Goal: Task Accomplishment & Management: Manage account settings

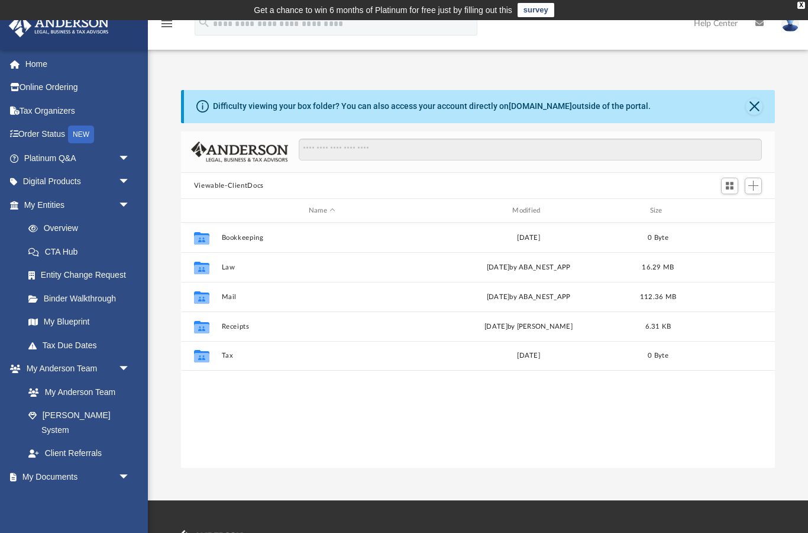
scroll to position [269, 595]
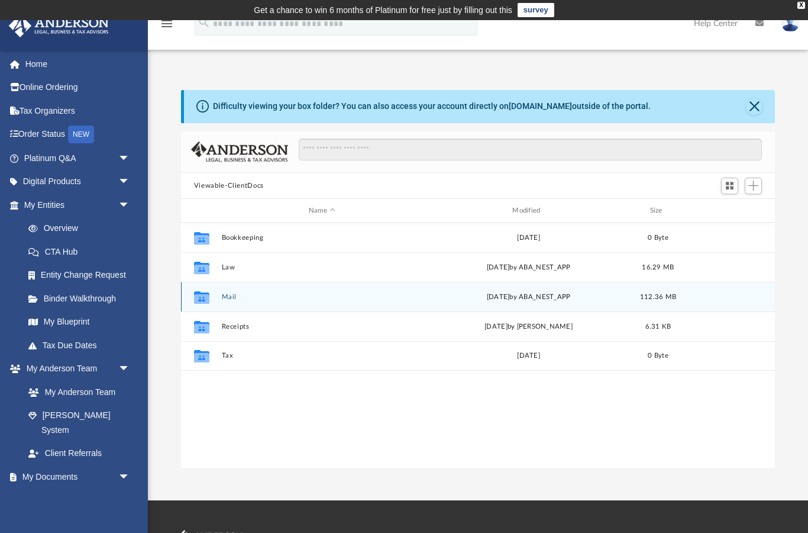
click at [233, 298] on button "Mail" at bounding box center [321, 297] width 201 height 8
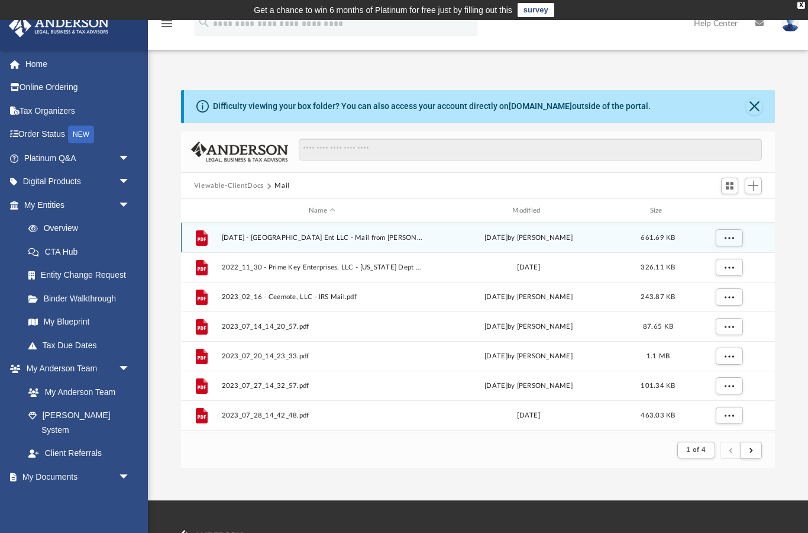
scroll to position [233, 595]
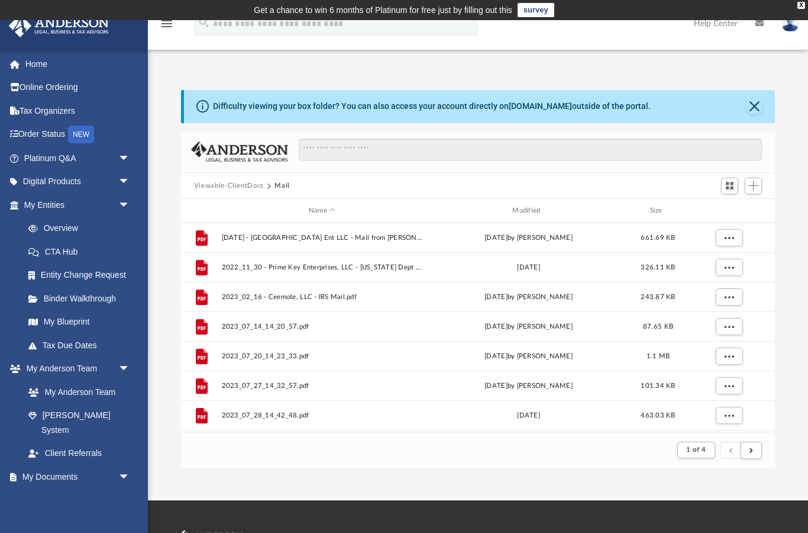
click at [704, 453] on span "1 of 4" at bounding box center [696, 449] width 20 height 7
click at [708, 419] on li "4" at bounding box center [707, 420] width 4 height 12
click at [697, 452] on span "1 of 4" at bounding box center [696, 449] width 20 height 7
click at [708, 421] on li "4" at bounding box center [707, 420] width 4 height 12
click at [700, 457] on button "1 of 4" at bounding box center [695, 449] width 37 height 17
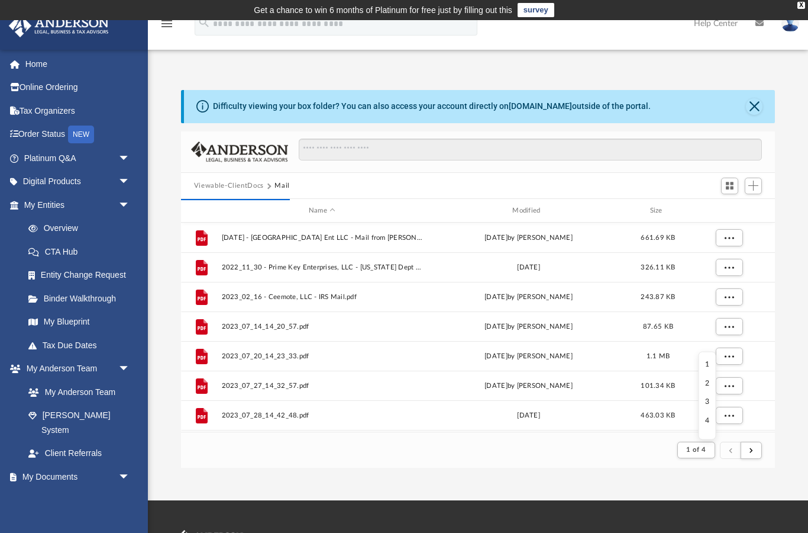
scroll to position [1, 0]
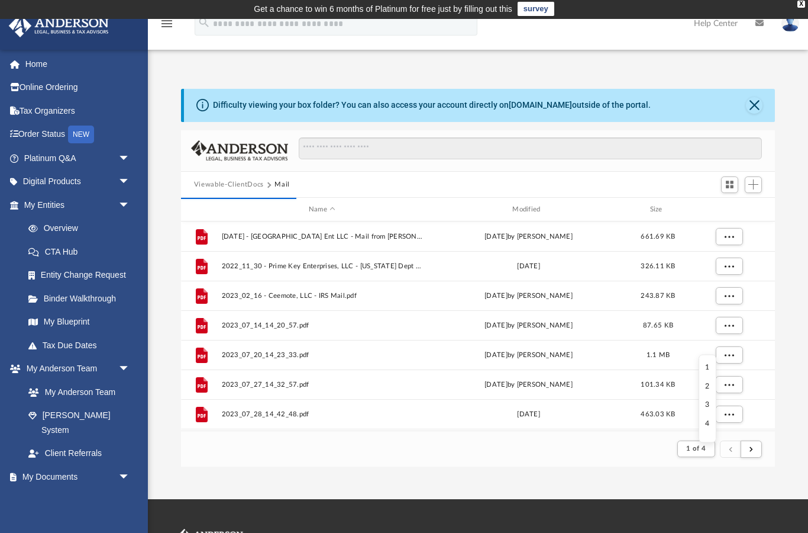
click at [708, 424] on li "4" at bounding box center [708, 423] width 4 height 12
click at [749, 451] on button "submit" at bounding box center [751, 448] width 21 height 17
click at [747, 451] on button "submit" at bounding box center [751, 448] width 21 height 17
click at [750, 450] on span "submit" at bounding box center [752, 448] width 4 height 7
click at [751, 446] on span "submit" at bounding box center [752, 448] width 4 height 7
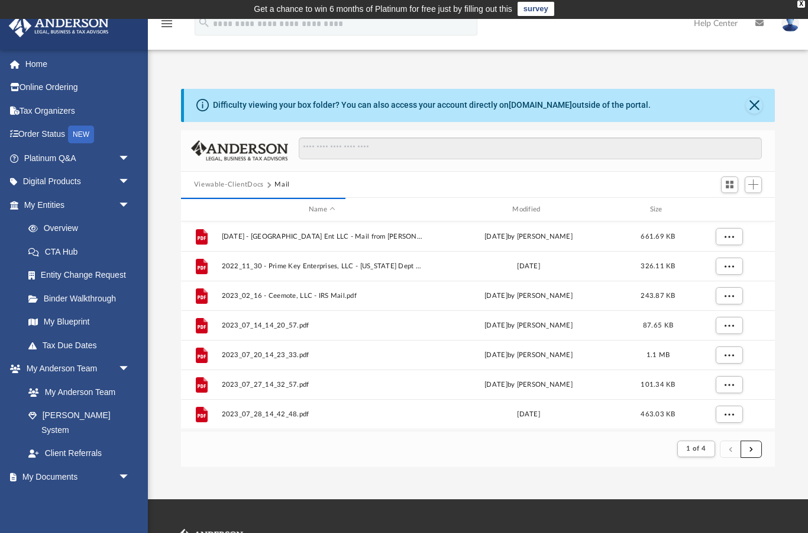
click at [756, 445] on button "submit" at bounding box center [751, 448] width 21 height 17
click at [752, 449] on span "submit" at bounding box center [752, 448] width 4 height 7
click at [750, 451] on span "submit" at bounding box center [752, 448] width 4 height 7
click at [750, 450] on span "submit" at bounding box center [752, 448] width 4 height 7
click at [753, 451] on span "submit" at bounding box center [752, 448] width 4 height 7
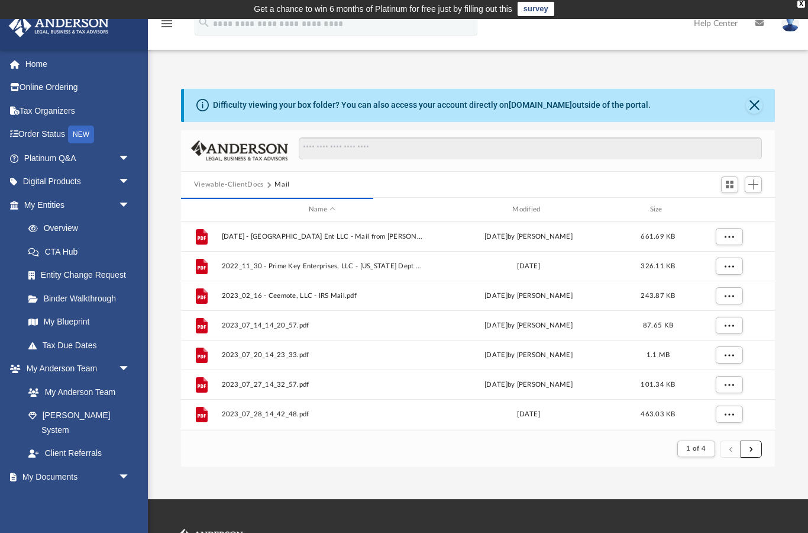
click at [754, 451] on button "submit" at bounding box center [751, 448] width 21 height 17
click at [755, 447] on button "submit" at bounding box center [751, 448] width 21 height 17
click at [755, 448] on button "submit" at bounding box center [751, 448] width 21 height 17
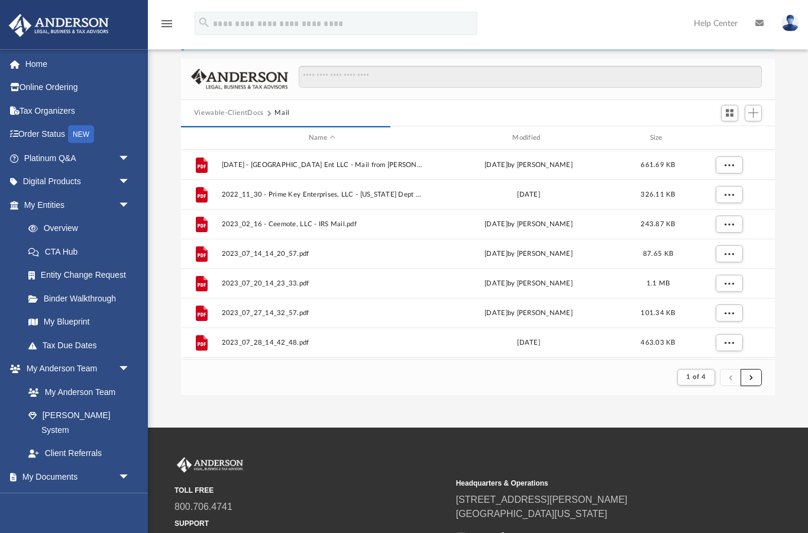
scroll to position [14, 0]
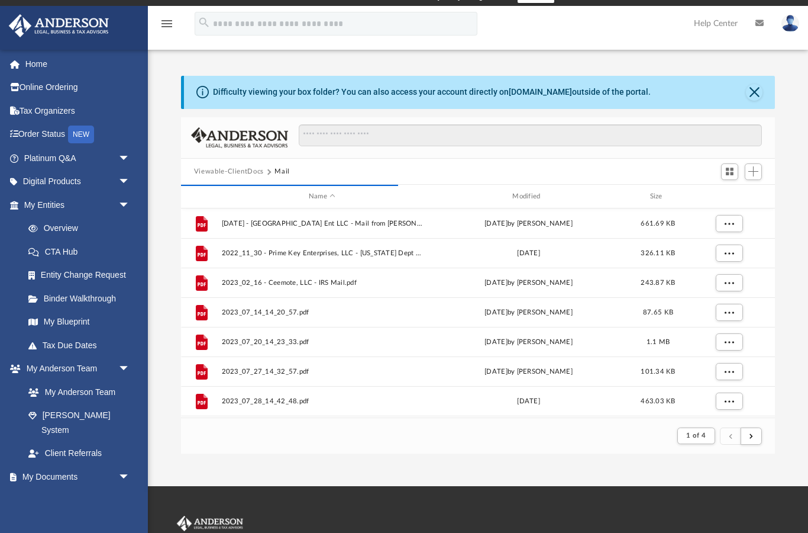
click at [705, 433] on span "1 of 4" at bounding box center [696, 435] width 20 height 7
click at [709, 523] on ul "1 2 3 4" at bounding box center [707, 490] width 18 height 88
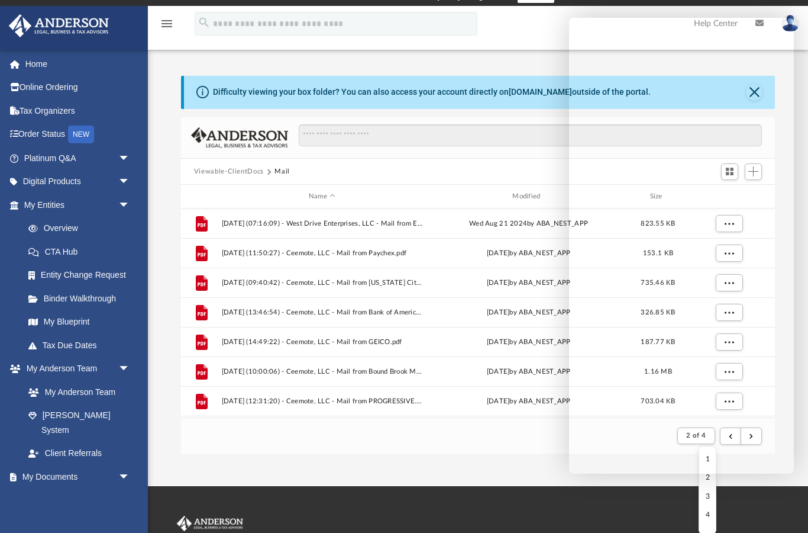
scroll to position [0, 0]
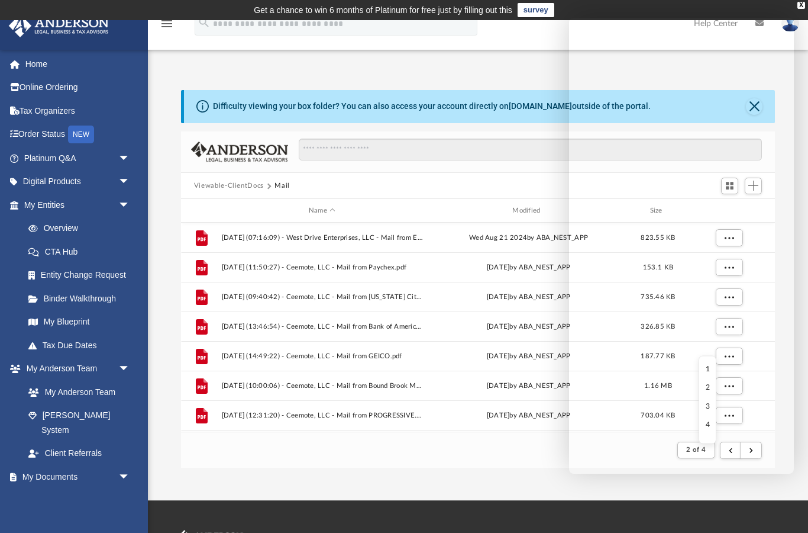
click at [799, 14] on td "Get a chance to win 6 months of Platinum for free just by filling out this surv…" at bounding box center [404, 10] width 808 height 20
click at [802, 17] on td "Get a chance to win 6 months of Platinum for free just by filling out this surv…" at bounding box center [404, 10] width 808 height 20
click at [804, 5] on div "X" at bounding box center [802, 5] width 8 height 7
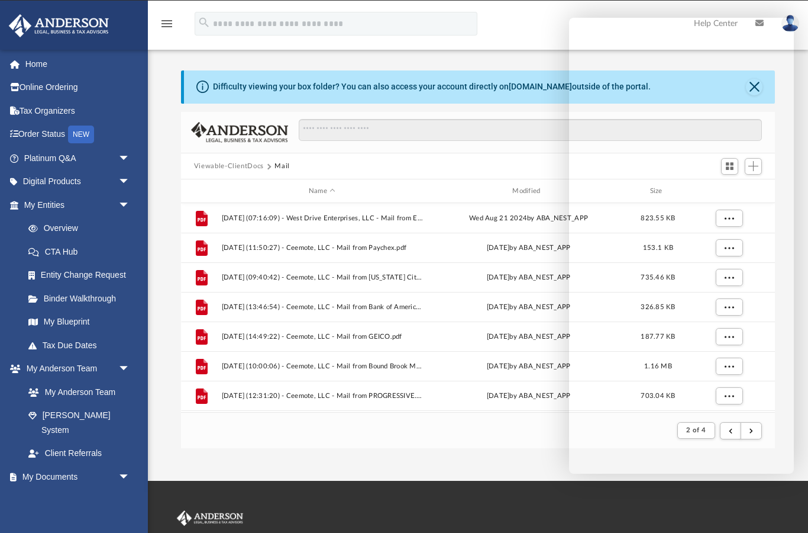
click at [795, 5] on link at bounding box center [791, 23] width 36 height 52
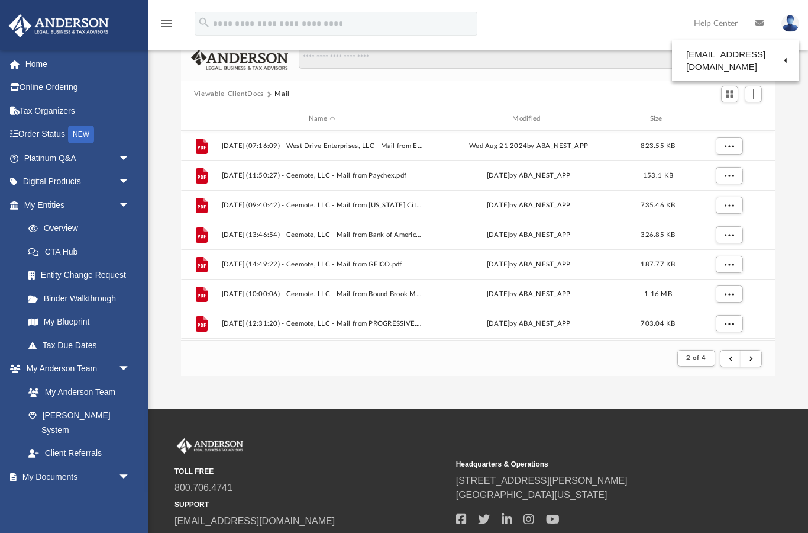
scroll to position [112, 0]
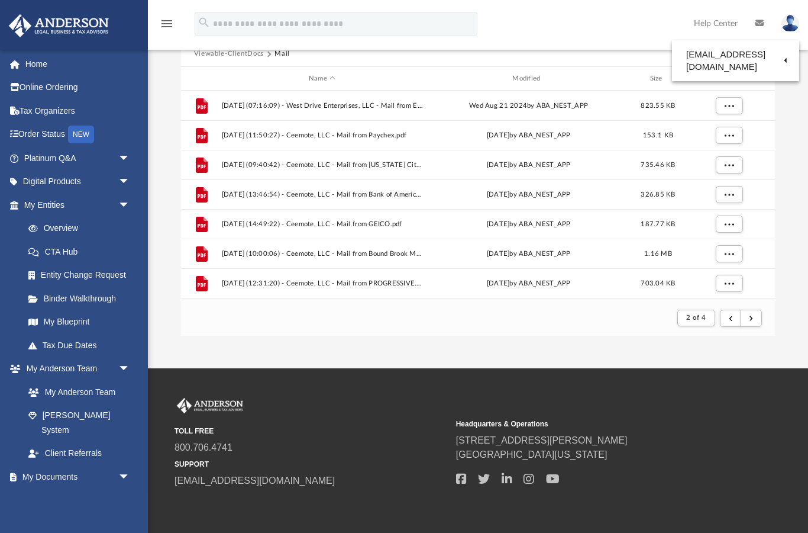
click at [698, 322] on button "2 of 4" at bounding box center [695, 317] width 37 height 17
click at [708, 399] on li "4" at bounding box center [707, 397] width 4 height 12
click at [704, 320] on span "2 of 4" at bounding box center [696, 317] width 20 height 7
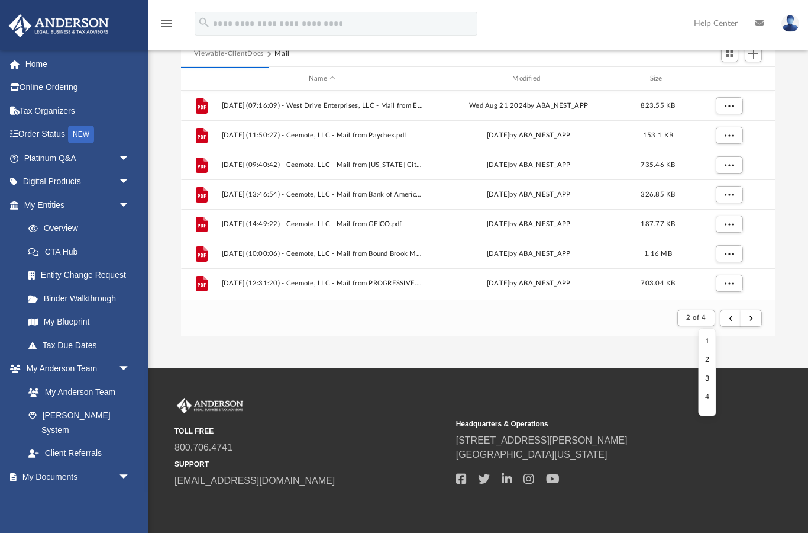
click at [709, 391] on li "4" at bounding box center [707, 397] width 4 height 12
click at [753, 321] on span "submit" at bounding box center [752, 317] width 4 height 7
click at [756, 320] on button "submit" at bounding box center [751, 317] width 21 height 17
click at [750, 321] on span "submit" at bounding box center [752, 317] width 4 height 7
click at [749, 321] on button "submit" at bounding box center [751, 317] width 21 height 17
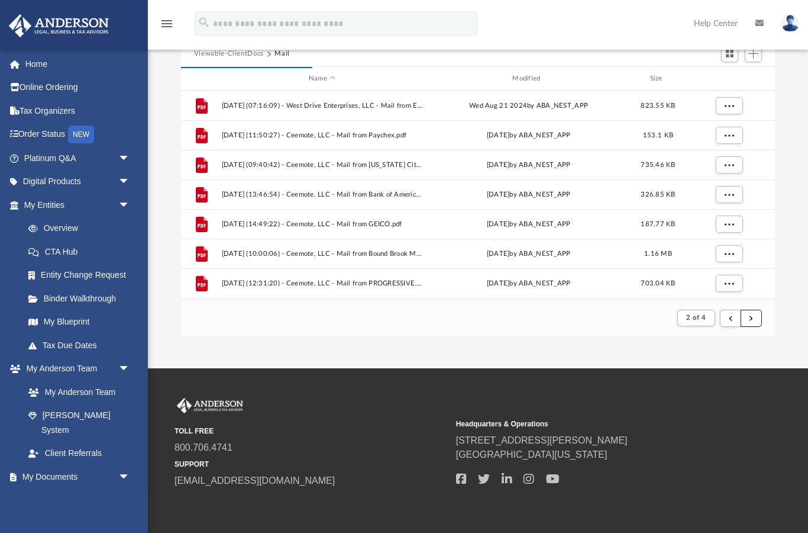
click at [748, 321] on button "submit" at bounding box center [751, 317] width 21 height 17
click at [706, 320] on span "2 of 4" at bounding box center [696, 317] width 20 height 7
click at [709, 379] on li "3" at bounding box center [707, 378] width 4 height 12
click at [698, 318] on span "2 of 4" at bounding box center [696, 317] width 20 height 7
click at [709, 393] on li "4" at bounding box center [707, 397] width 4 height 12
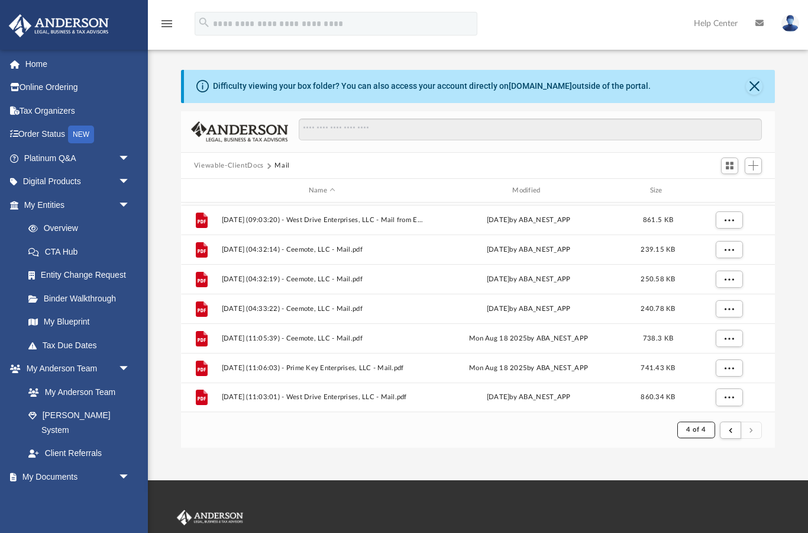
scroll to position [1033, 0]
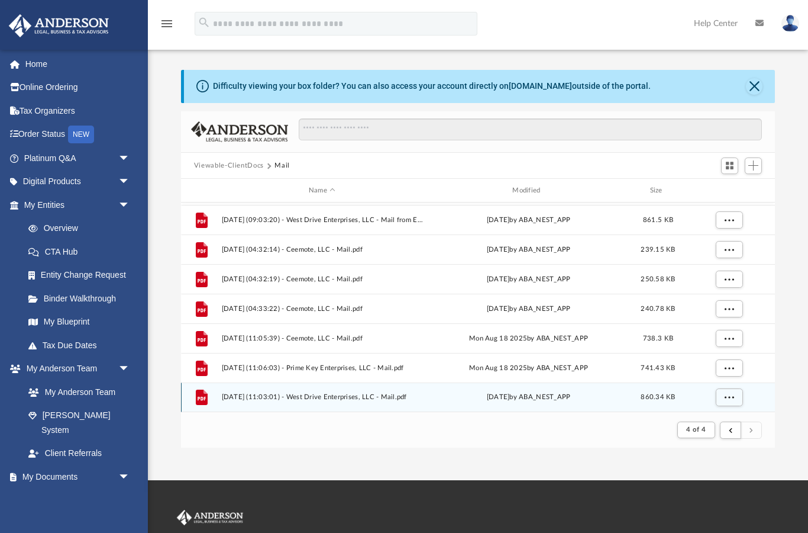
click at [734, 395] on button "More options" at bounding box center [728, 397] width 27 height 18
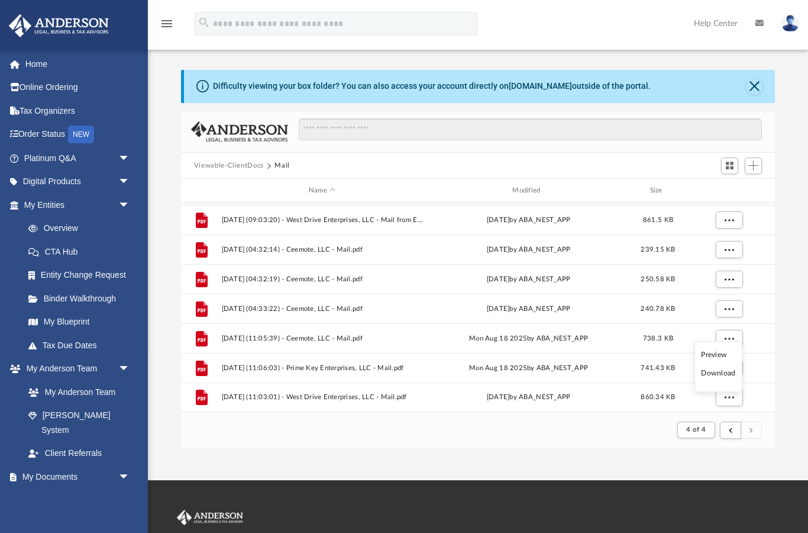
click at [727, 351] on li "Preview" at bounding box center [718, 354] width 34 height 12
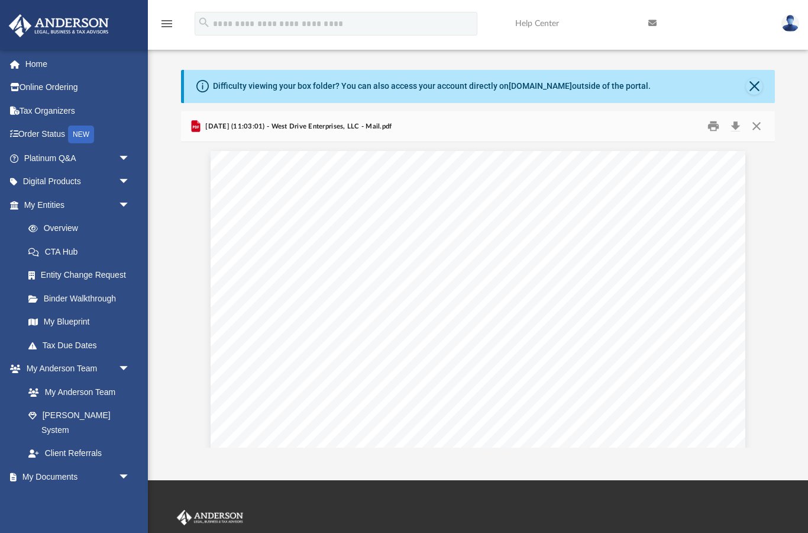
click at [759, 123] on button "Close" at bounding box center [756, 126] width 21 height 18
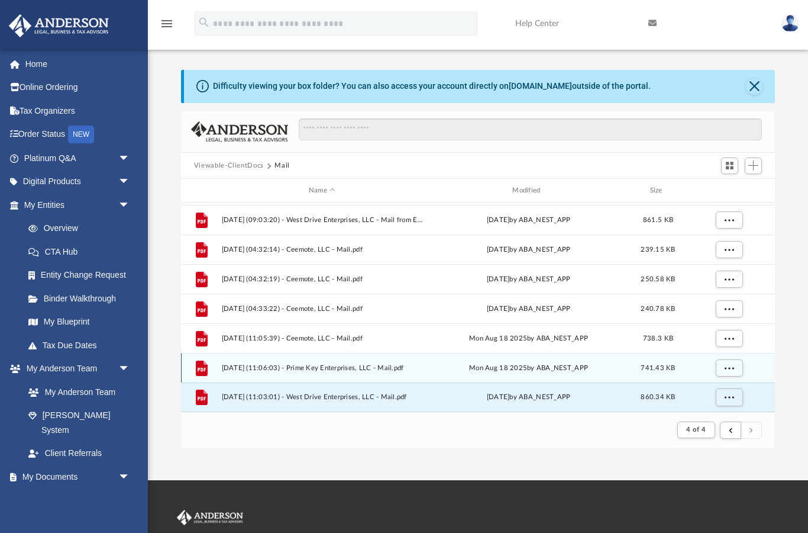
click at [732, 370] on span "More options" at bounding box center [728, 367] width 9 height 7
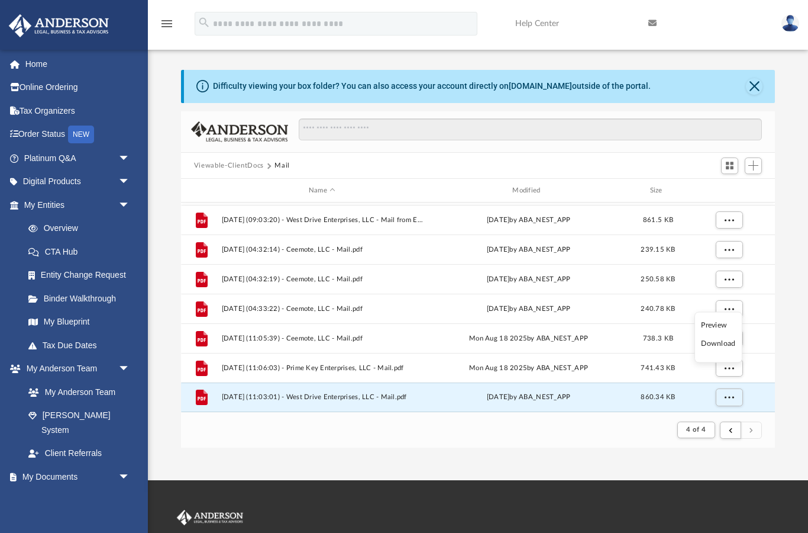
click at [730, 323] on li "Preview" at bounding box center [718, 324] width 34 height 12
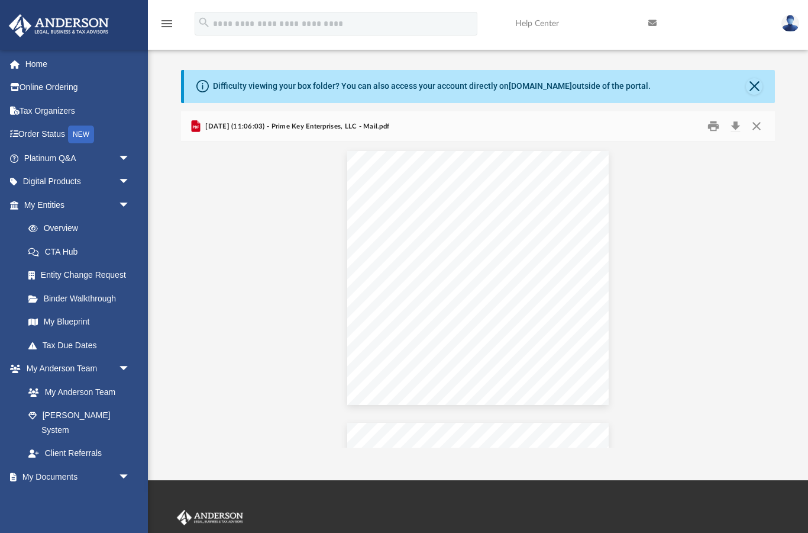
click at [756, 131] on button "Close" at bounding box center [756, 126] width 21 height 18
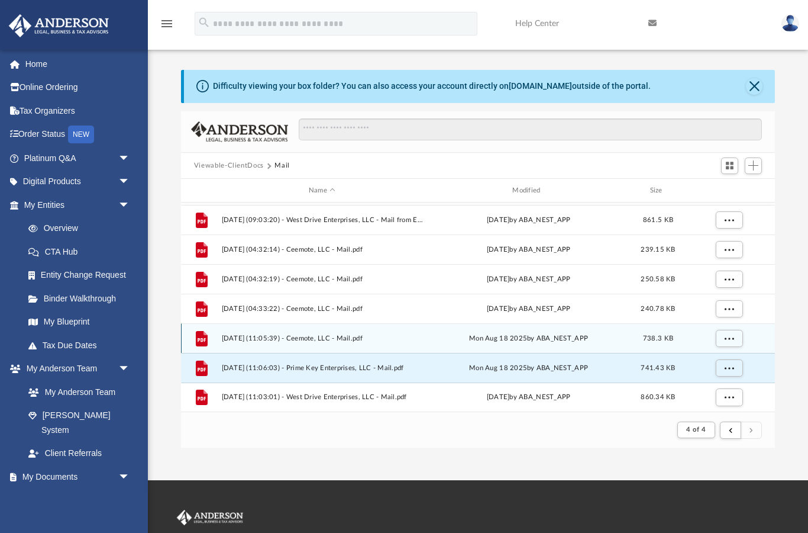
click at [734, 340] on span "More options" at bounding box center [728, 338] width 9 height 7
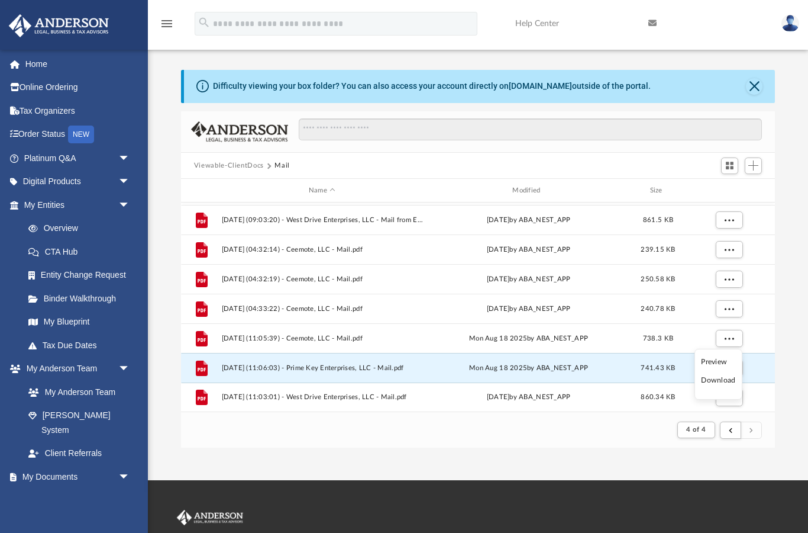
click at [727, 366] on li "Preview" at bounding box center [718, 362] width 34 height 12
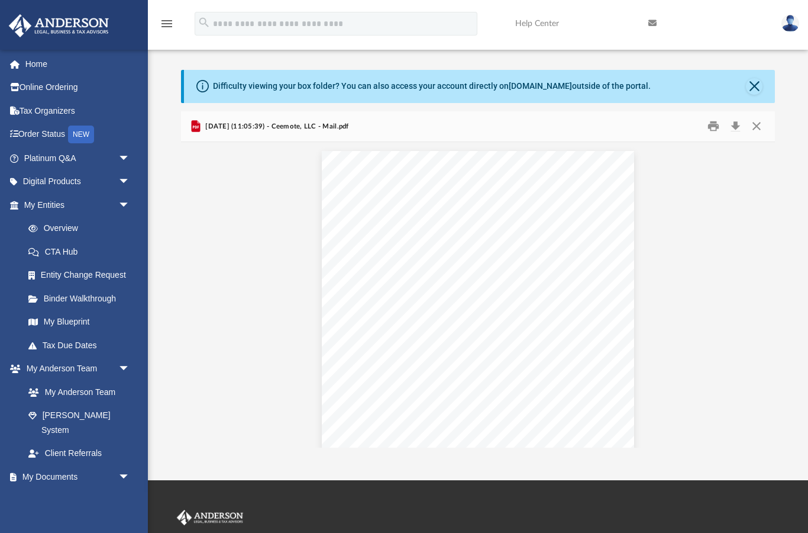
click at [759, 124] on button "Close" at bounding box center [756, 126] width 21 height 18
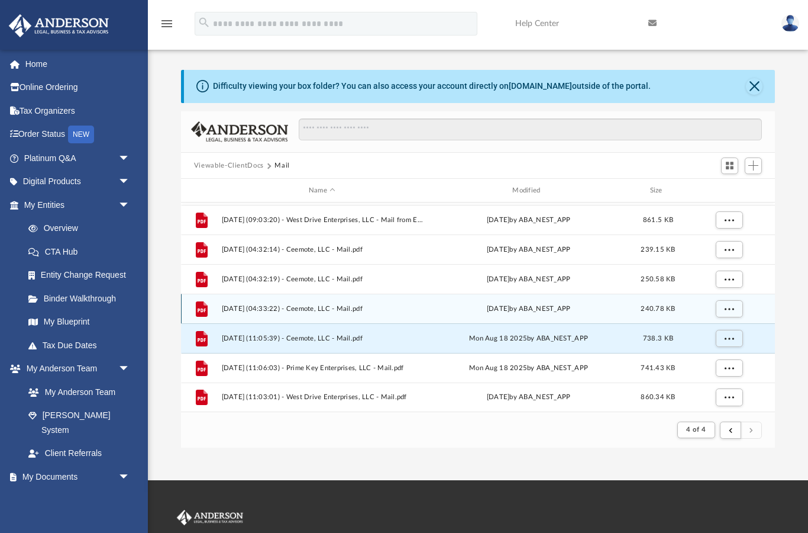
click at [731, 312] on span "More options" at bounding box center [728, 308] width 9 height 7
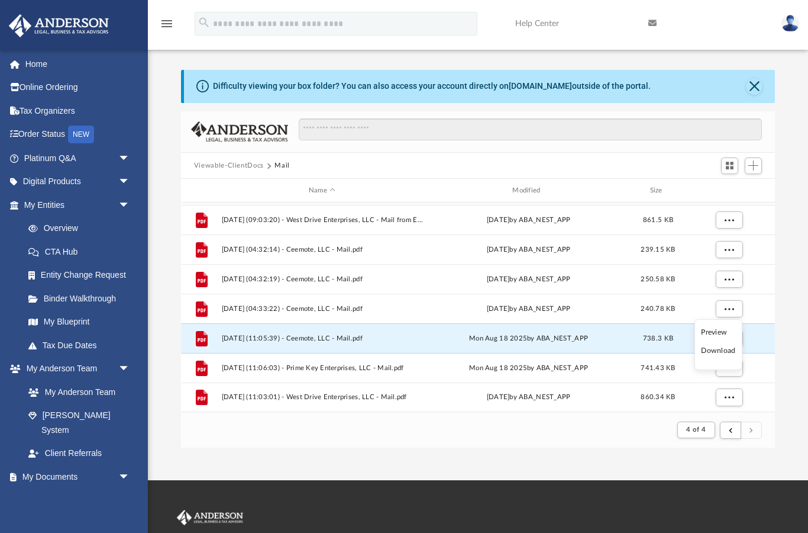
click at [730, 335] on li "Preview" at bounding box center [718, 332] width 34 height 12
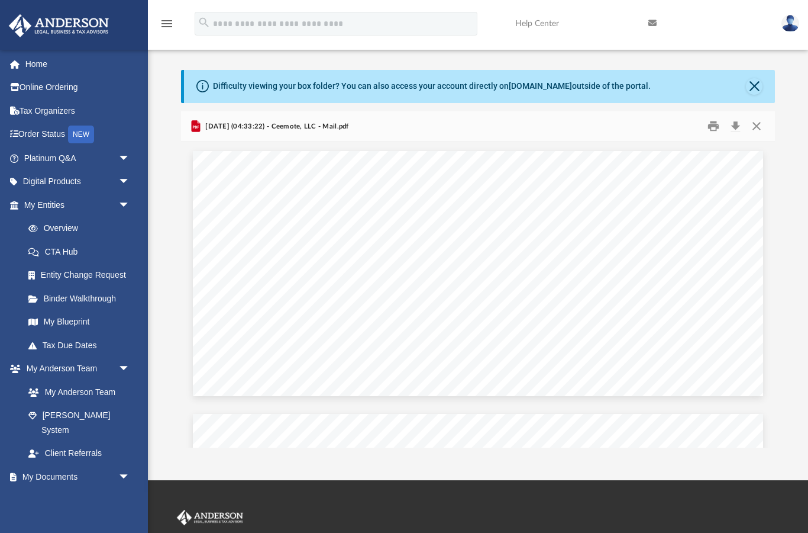
click at [759, 127] on button "Close" at bounding box center [756, 126] width 21 height 18
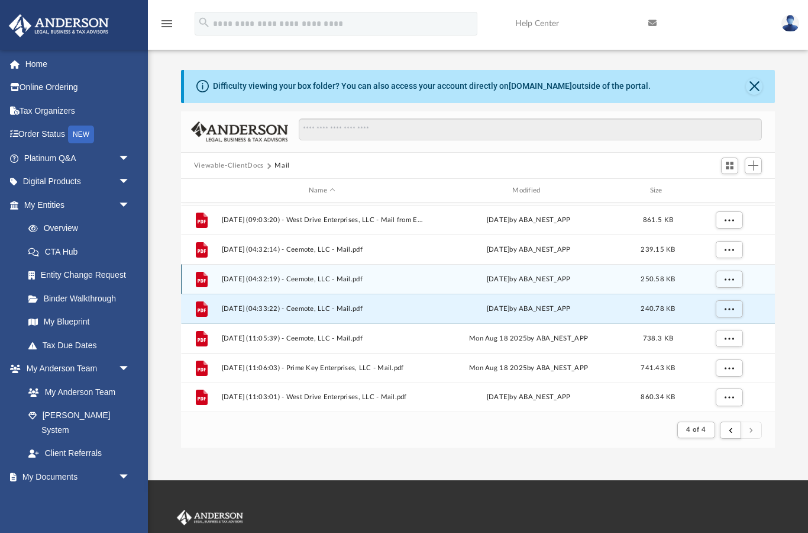
click at [730, 282] on span "More options" at bounding box center [728, 279] width 9 height 7
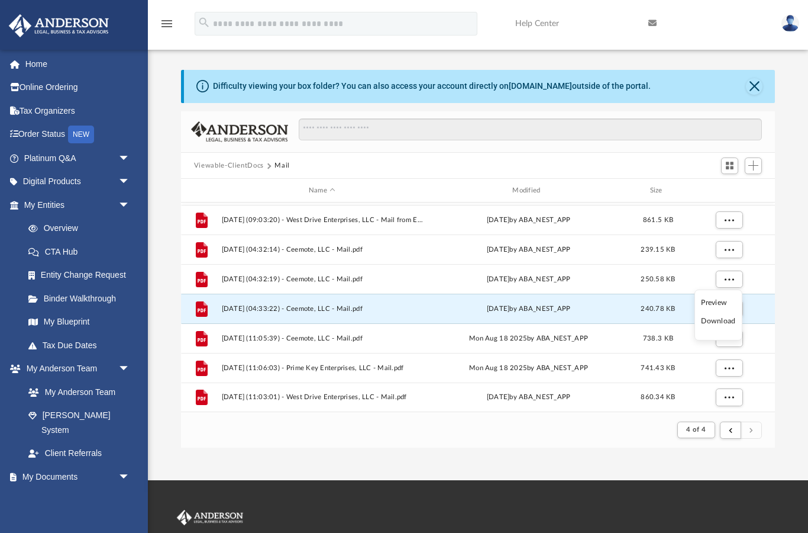
click at [715, 308] on li "Preview" at bounding box center [718, 302] width 34 height 12
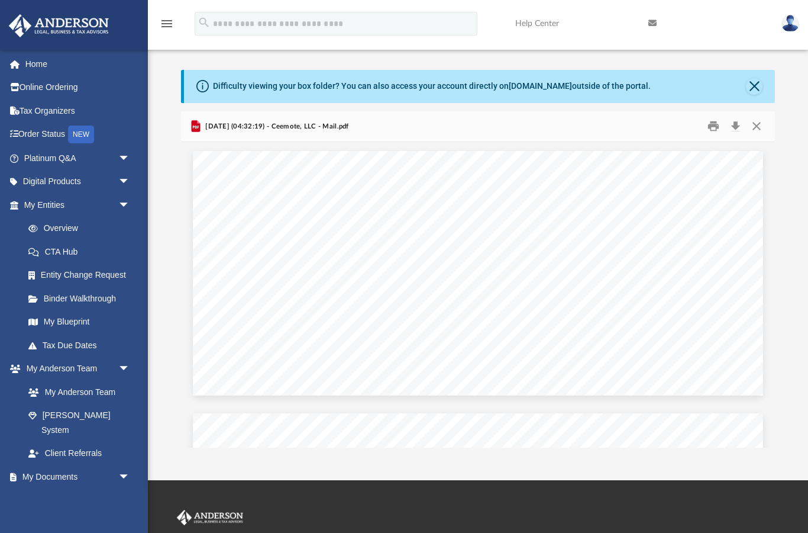
click at [759, 133] on button "Close" at bounding box center [756, 126] width 21 height 18
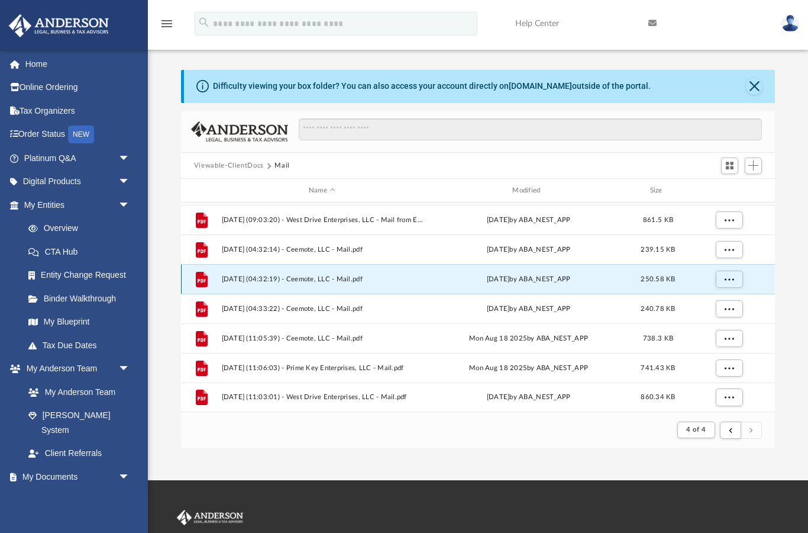
click at [725, 281] on span "More options" at bounding box center [728, 279] width 9 height 7
click at [710, 308] on li "Preview" at bounding box center [718, 302] width 34 height 12
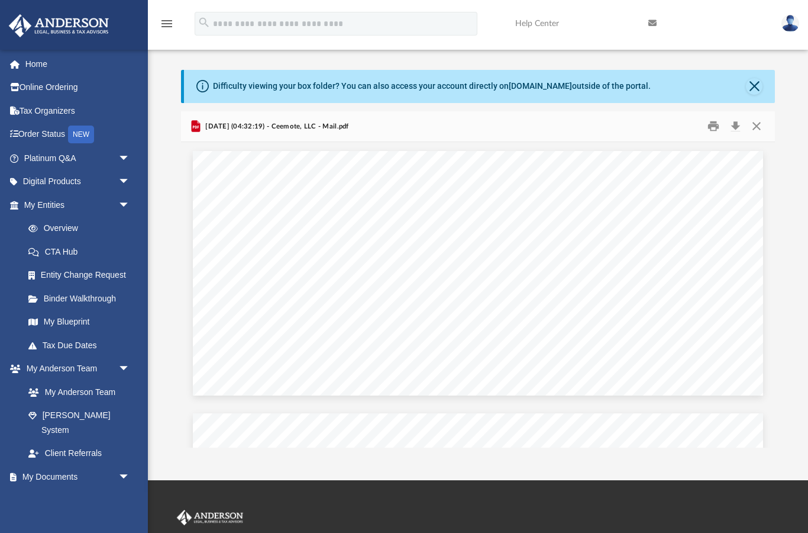
click at [755, 126] on button "Close" at bounding box center [756, 126] width 21 height 18
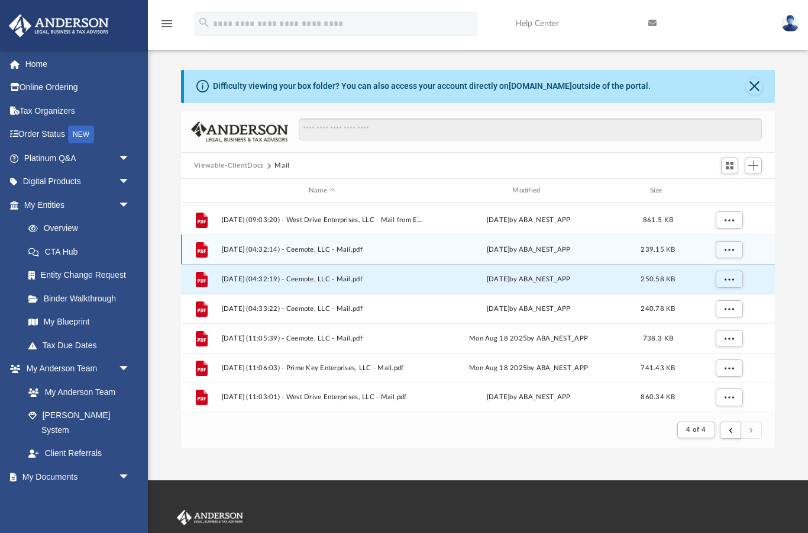
click at [733, 248] on span "More options" at bounding box center [728, 249] width 9 height 7
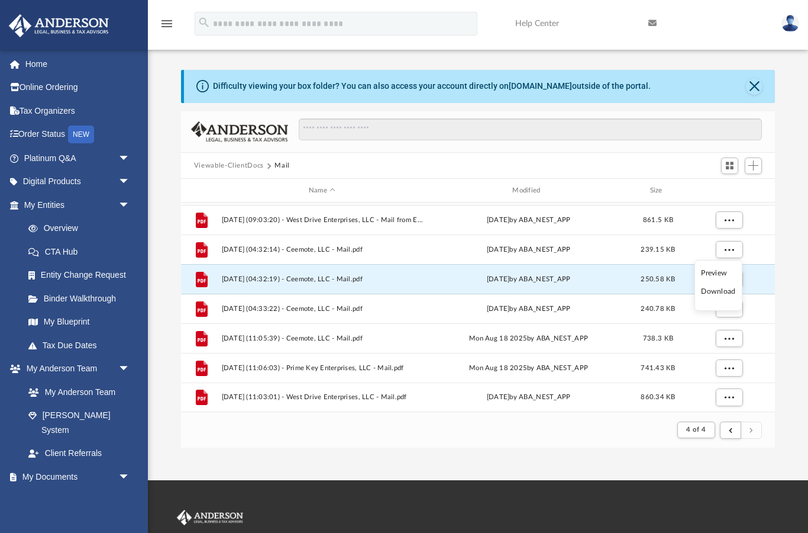
click at [727, 278] on li "Preview" at bounding box center [718, 273] width 34 height 12
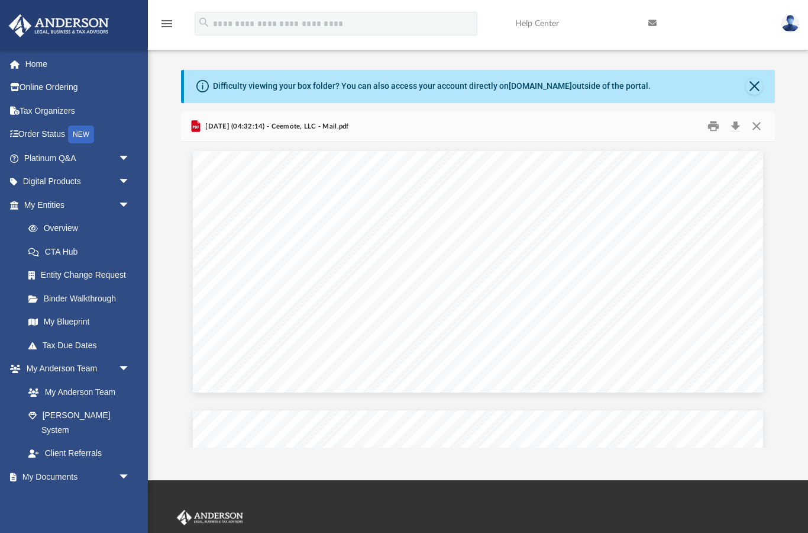
click at [755, 121] on button "Close" at bounding box center [756, 126] width 21 height 18
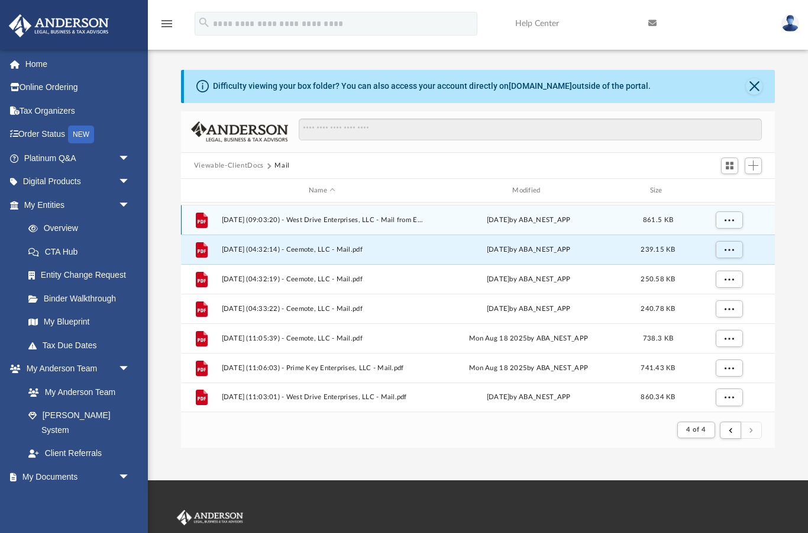
click at [728, 223] on span "More options" at bounding box center [728, 220] width 9 height 7
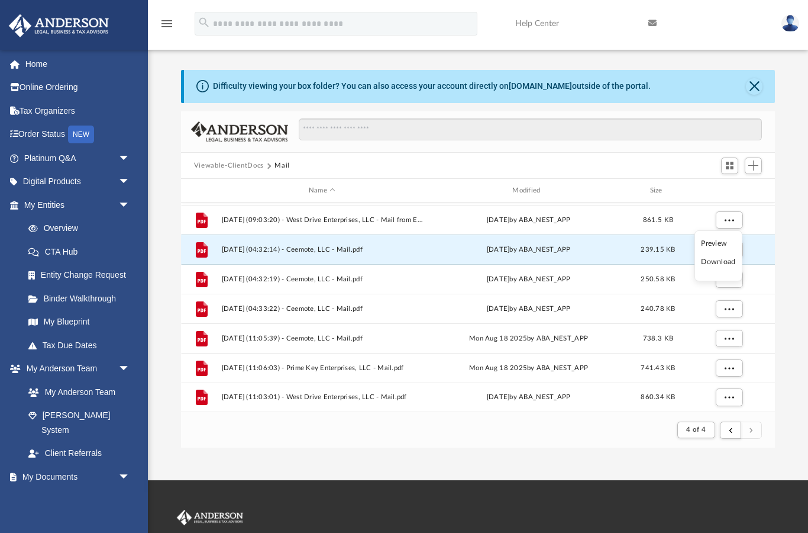
click at [711, 249] on li "Preview" at bounding box center [718, 243] width 34 height 12
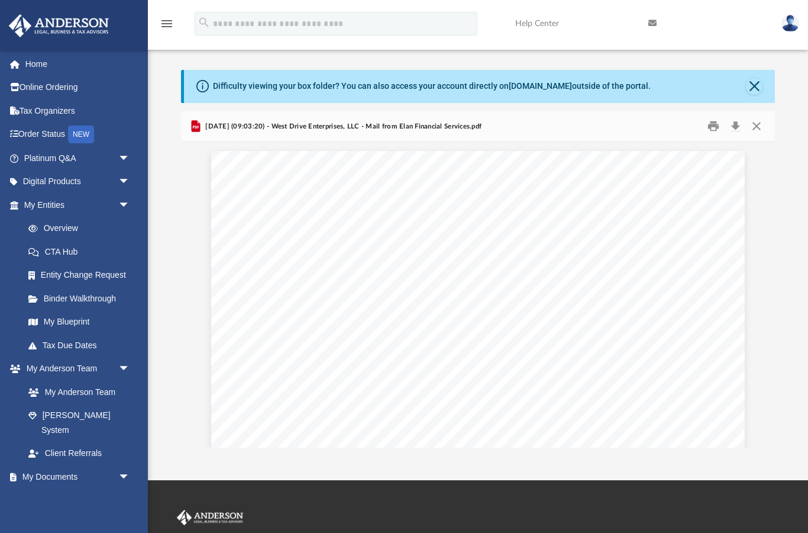
click at [740, 123] on button "Download" at bounding box center [735, 126] width 21 height 18
click at [760, 126] on button "Close" at bounding box center [756, 126] width 21 height 18
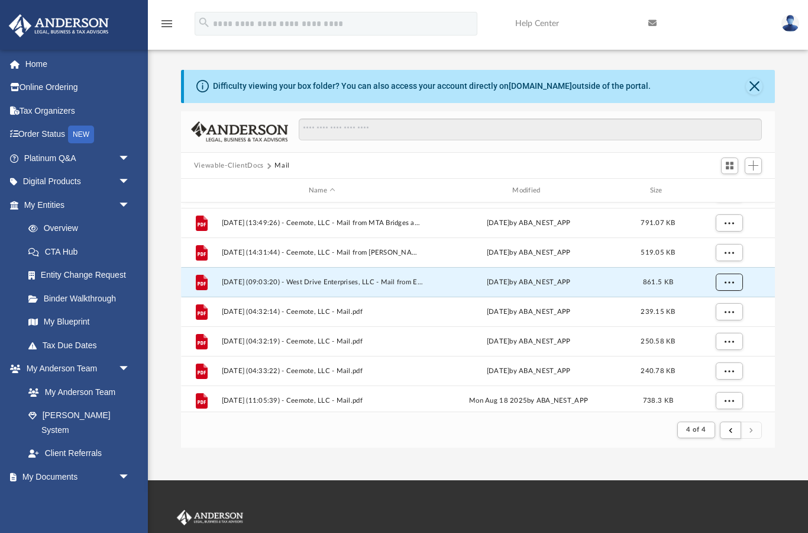
scroll to position [968, 0]
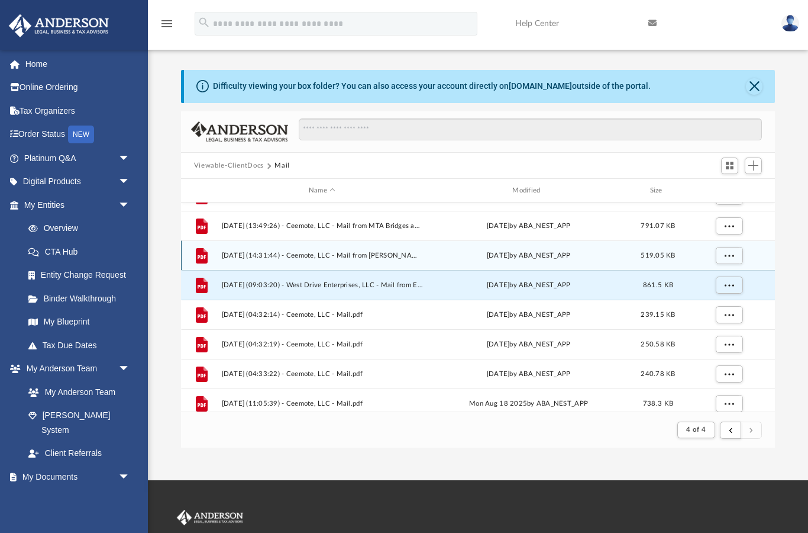
click at [720, 254] on button "More options" at bounding box center [728, 256] width 27 height 18
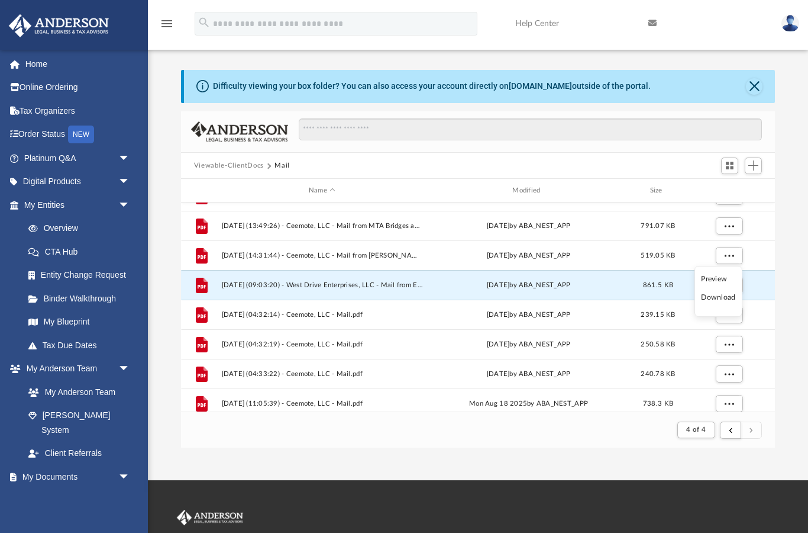
click at [705, 281] on li "Preview" at bounding box center [718, 279] width 34 height 12
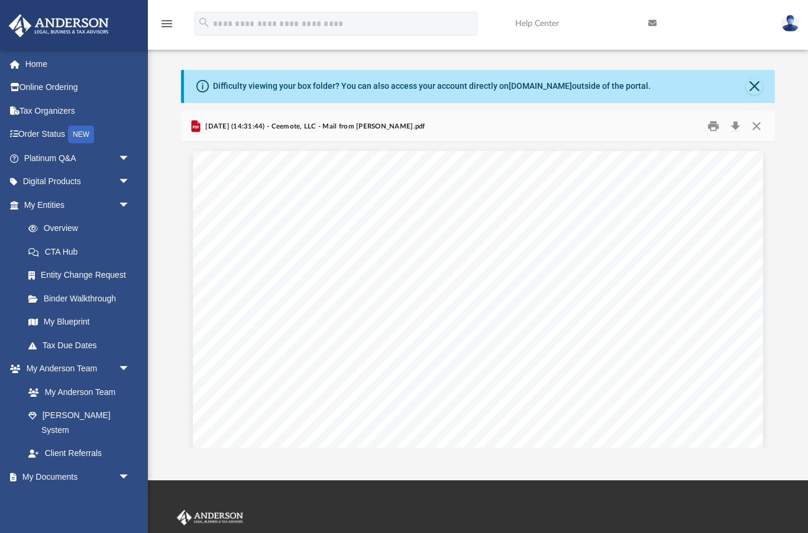
click at [749, 133] on button "Close" at bounding box center [756, 126] width 21 height 18
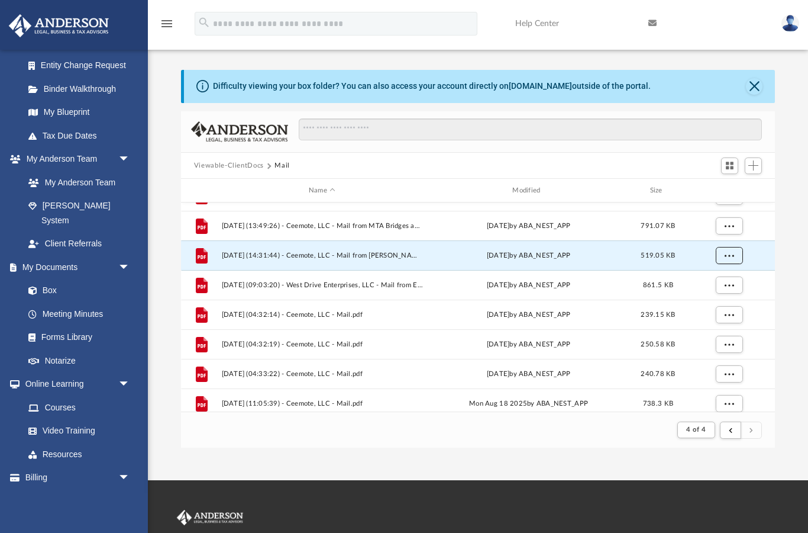
scroll to position [209, 0]
click at [120, 466] on span "arrow_drop_down" at bounding box center [130, 478] width 24 height 24
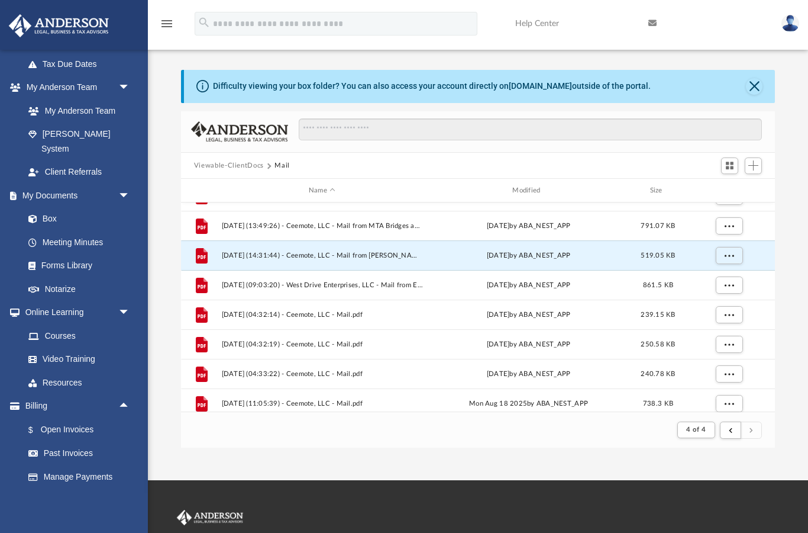
scroll to position [279, 0]
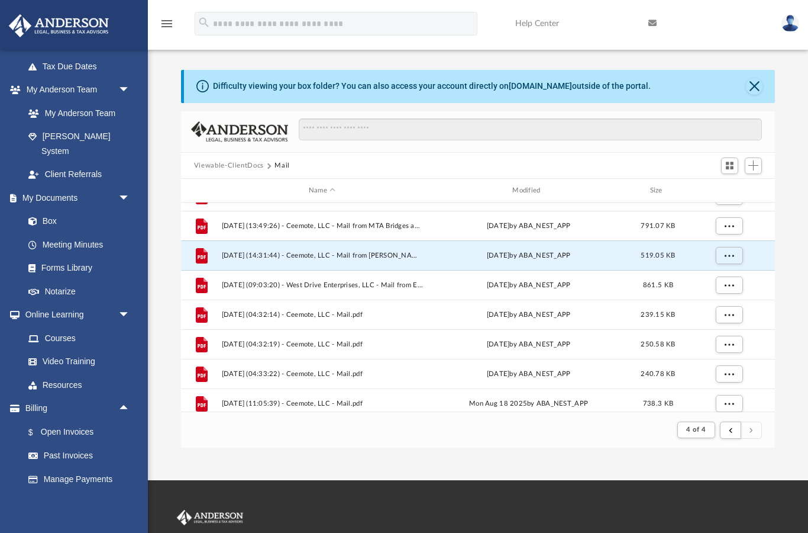
click at [52, 420] on link "$ Open Invoices" at bounding box center [82, 432] width 131 height 24
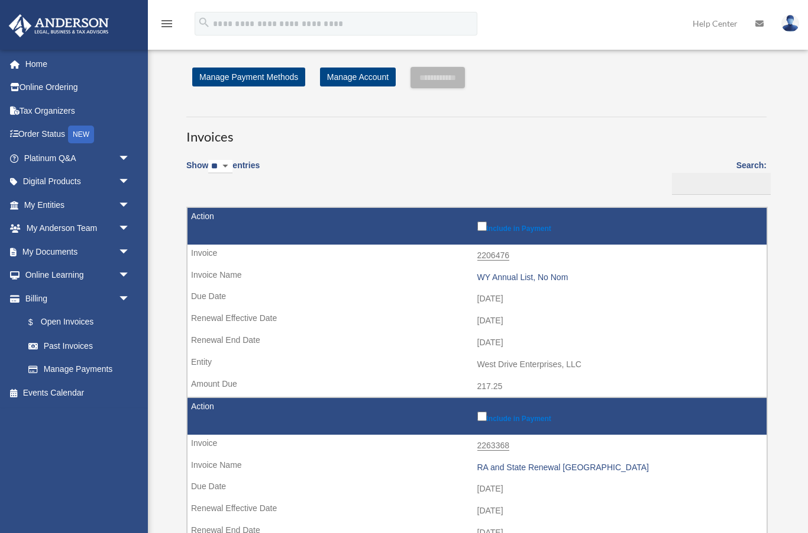
click at [235, 76] on link "Manage Payment Methods" at bounding box center [248, 76] width 113 height 19
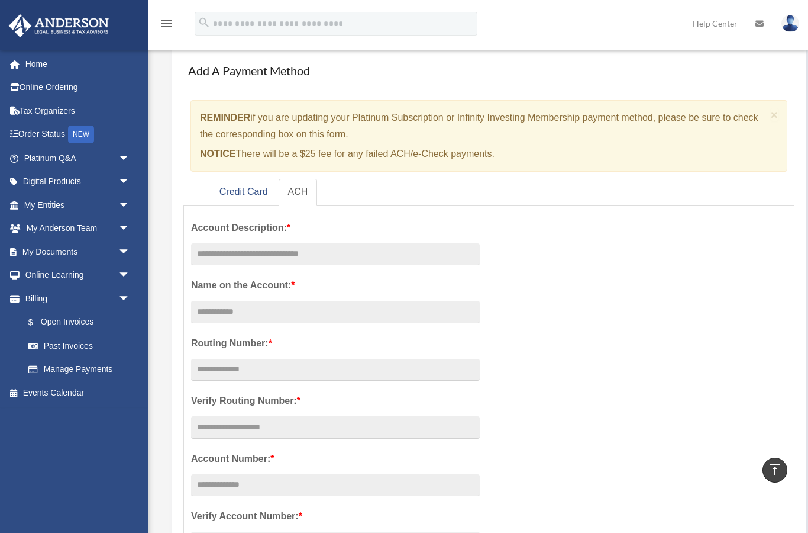
scroll to position [49, 0]
click at [223, 417] on input "text" at bounding box center [335, 428] width 289 height 22
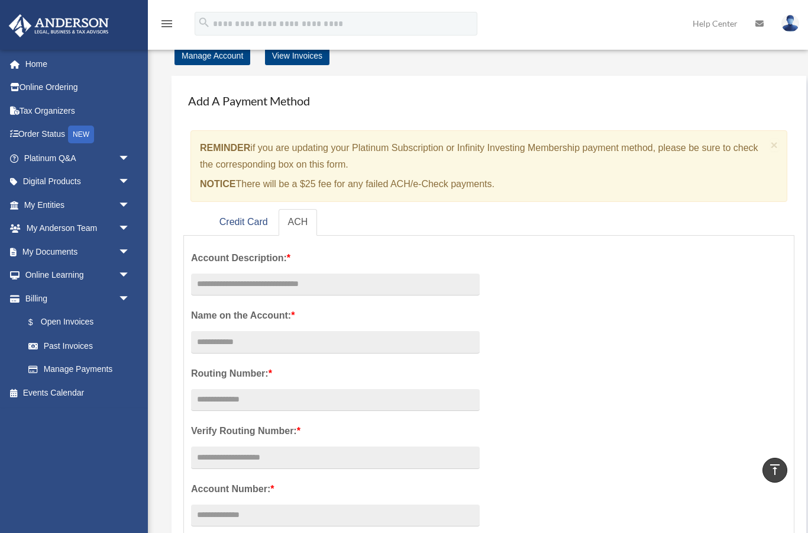
scroll to position [0, 0]
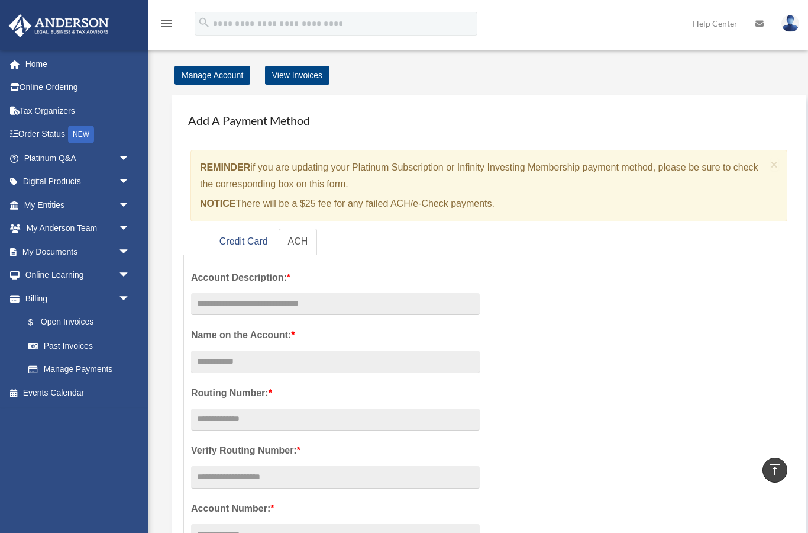
click at [232, 241] on link "Credit Card" at bounding box center [243, 241] width 67 height 27
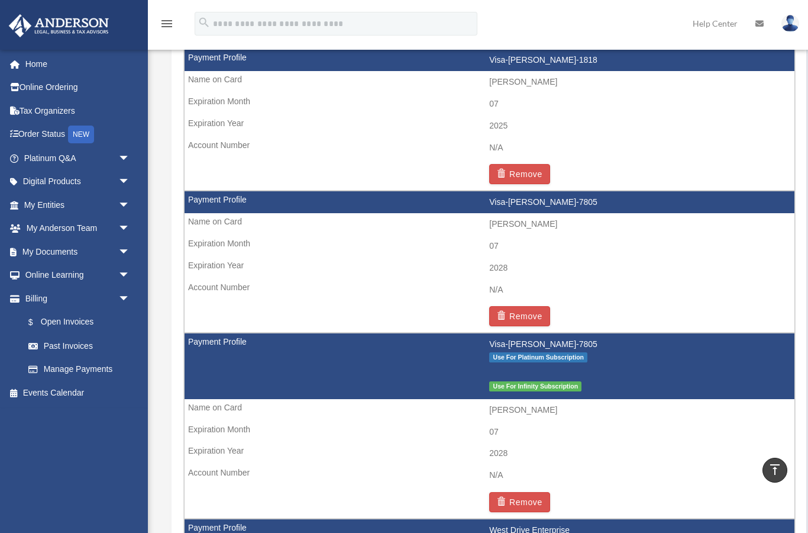
scroll to position [1072, 0]
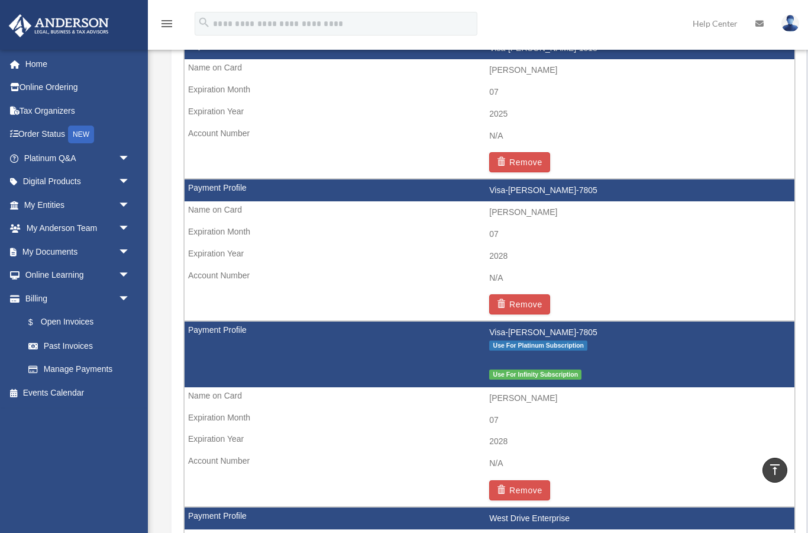
click at [211, 321] on td "Visa-Kale-McKenzie-7805 Use For Platinum Subscription Use For Infinity Subscrip…" at bounding box center [490, 354] width 610 height 66
click at [210, 321] on td "Visa-Kale-McKenzie-7805 Use For Platinum Subscription Use For Infinity Subscrip…" at bounding box center [490, 354] width 610 height 66
click at [202, 321] on td "Visa-Kale-McKenzie-7805 Use For Platinum Subscription Use For Infinity Subscrip…" at bounding box center [490, 354] width 610 height 66
click at [215, 387] on td "[PERSON_NAME]" at bounding box center [490, 398] width 610 height 22
click at [201, 387] on td "[PERSON_NAME]" at bounding box center [490, 398] width 610 height 22
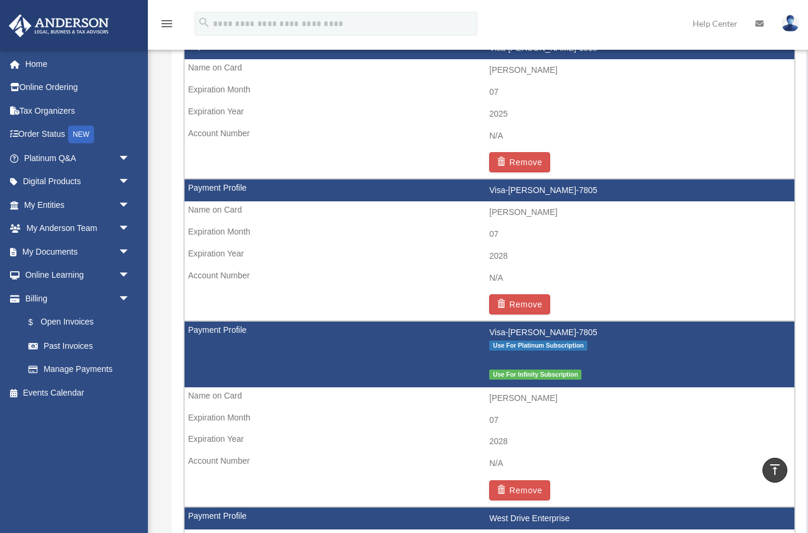
click at [515, 340] on span "Use For Platinum Subscription" at bounding box center [538, 345] width 98 height 10
click at [512, 340] on span "Use For Platinum Subscription" at bounding box center [538, 345] width 98 height 10
click at [118, 151] on span "arrow_drop_down" at bounding box center [130, 158] width 24 height 24
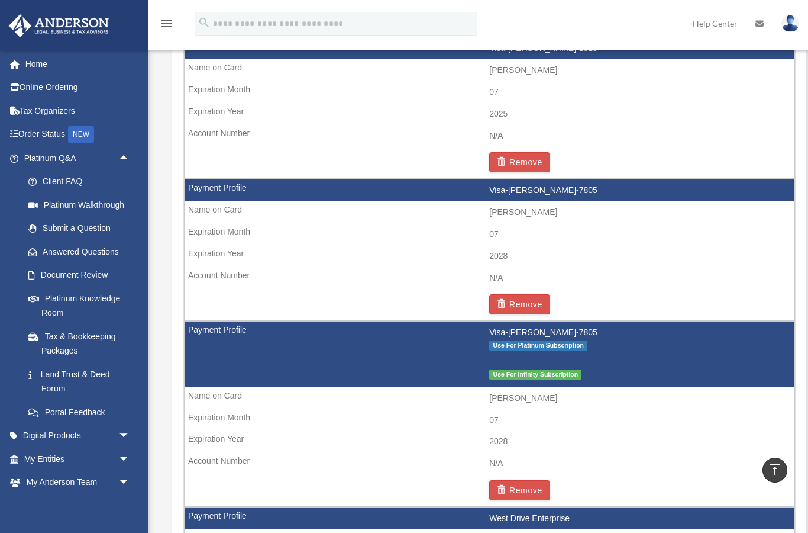
click at [120, 160] on span "arrow_drop_up" at bounding box center [130, 158] width 24 height 24
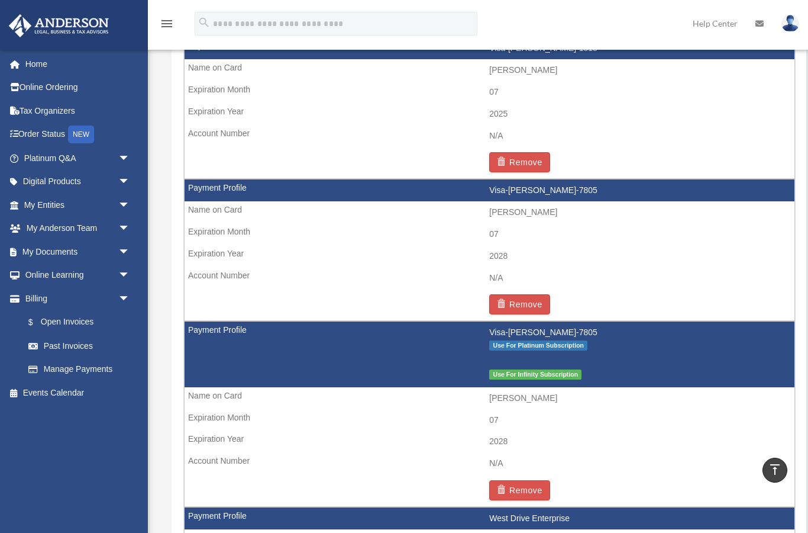
click at [40, 127] on link "Order Status NEW" at bounding box center [78, 134] width 140 height 24
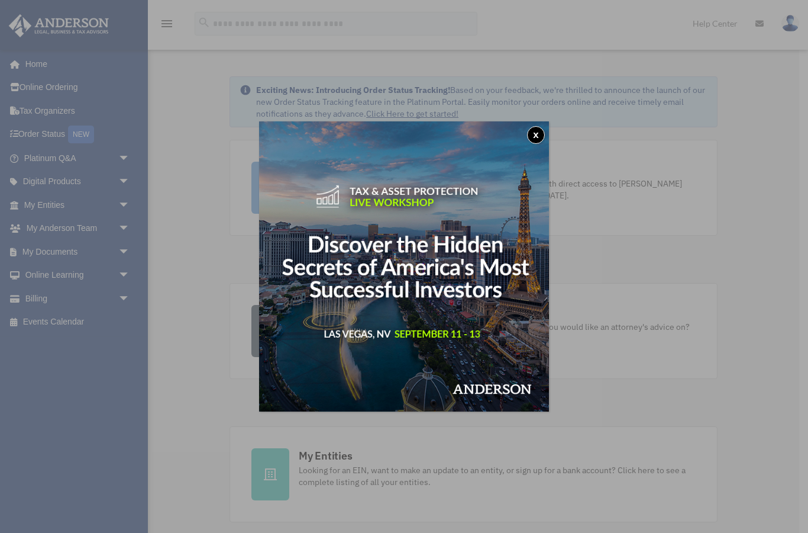
click at [527, 134] on img at bounding box center [404, 266] width 290 height 290
click at [531, 141] on button "x" at bounding box center [536, 135] width 18 height 18
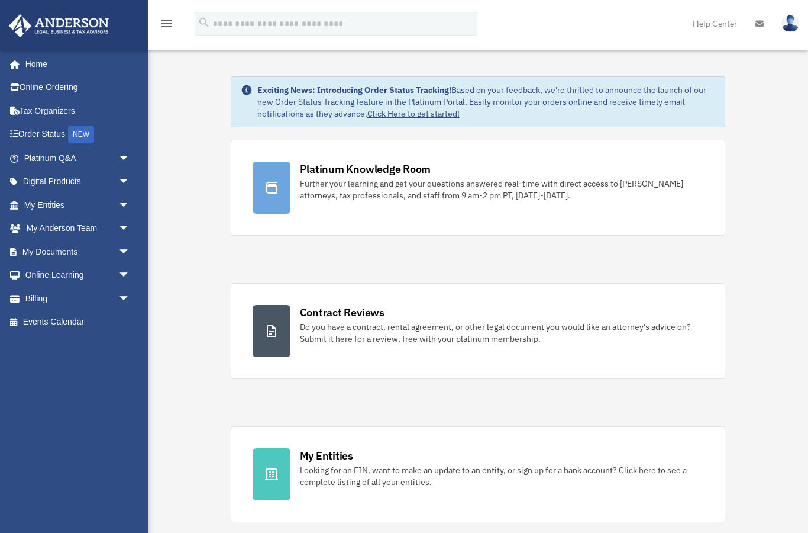
click at [19, 295] on span at bounding box center [21, 299] width 9 height 8
